Goal: Check status

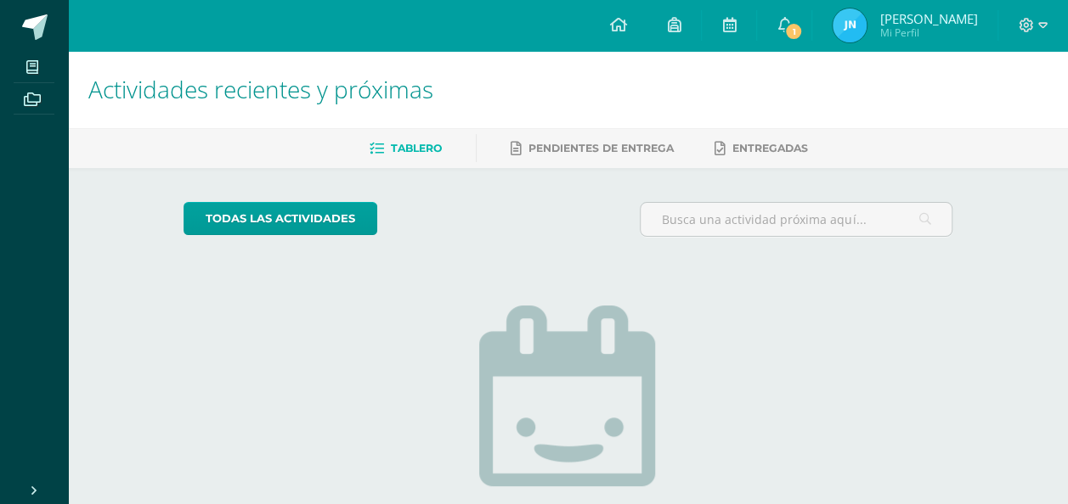
click at [847, 25] on link "Juan Victor Mi Perfil" at bounding box center [904, 25] width 185 height 51
click at [791, 31] on icon at bounding box center [784, 24] width 14 height 15
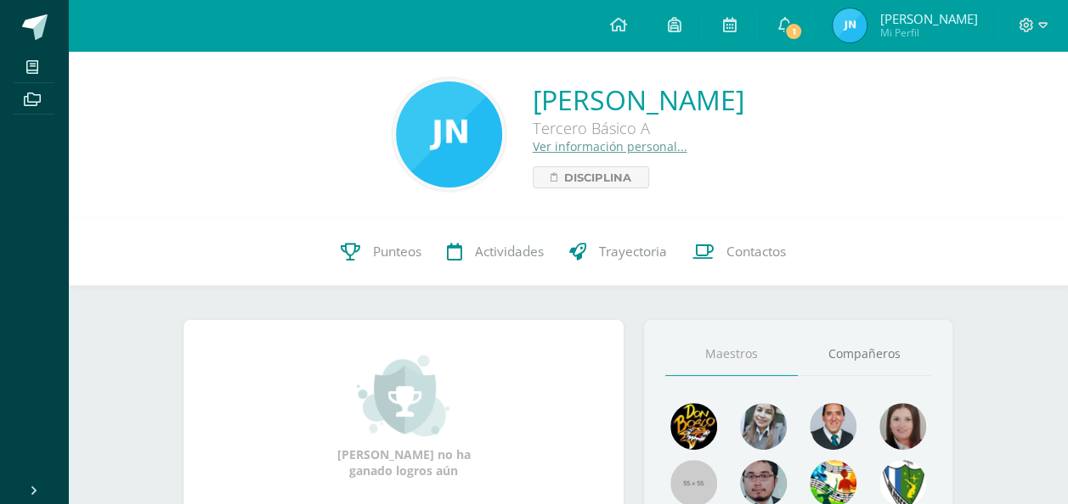
click at [744, 145] on div "Ver información personal..." at bounding box center [637, 146] width 211 height 16
click at [341, 264] on link "Punteos" at bounding box center [381, 252] width 106 height 68
click at [803, 31] on span "1" at bounding box center [793, 31] width 19 height 19
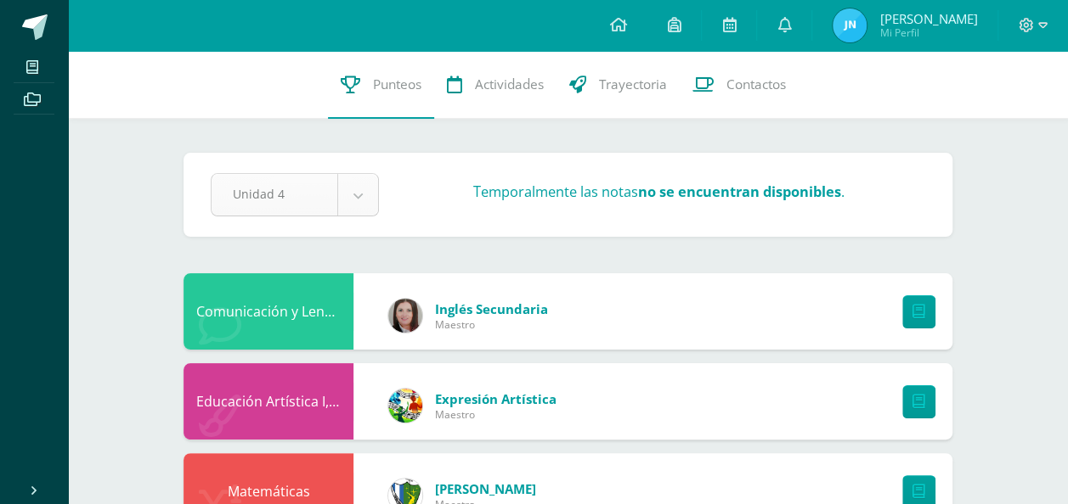
select select "Unidad 1"
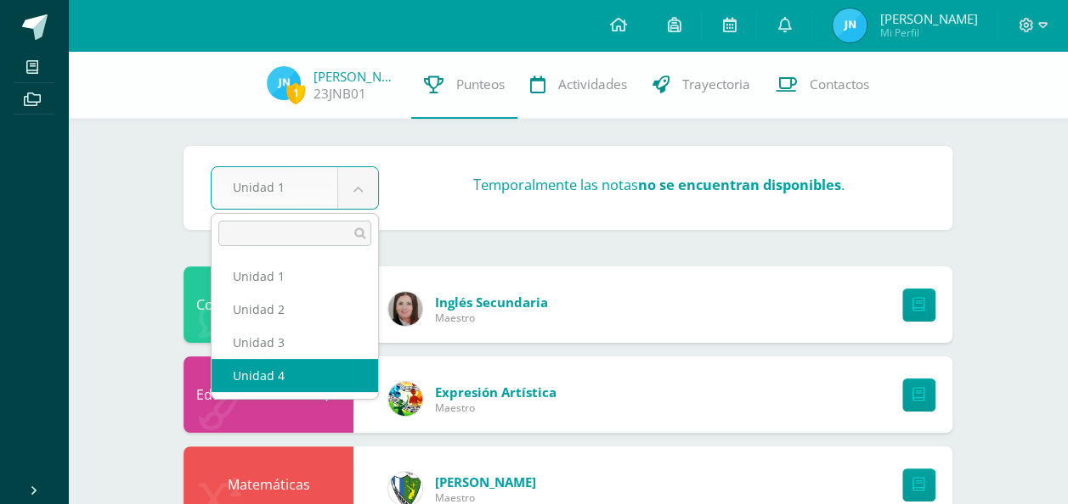
select select "Unidad 4"
